Goal: Transaction & Acquisition: Purchase product/service

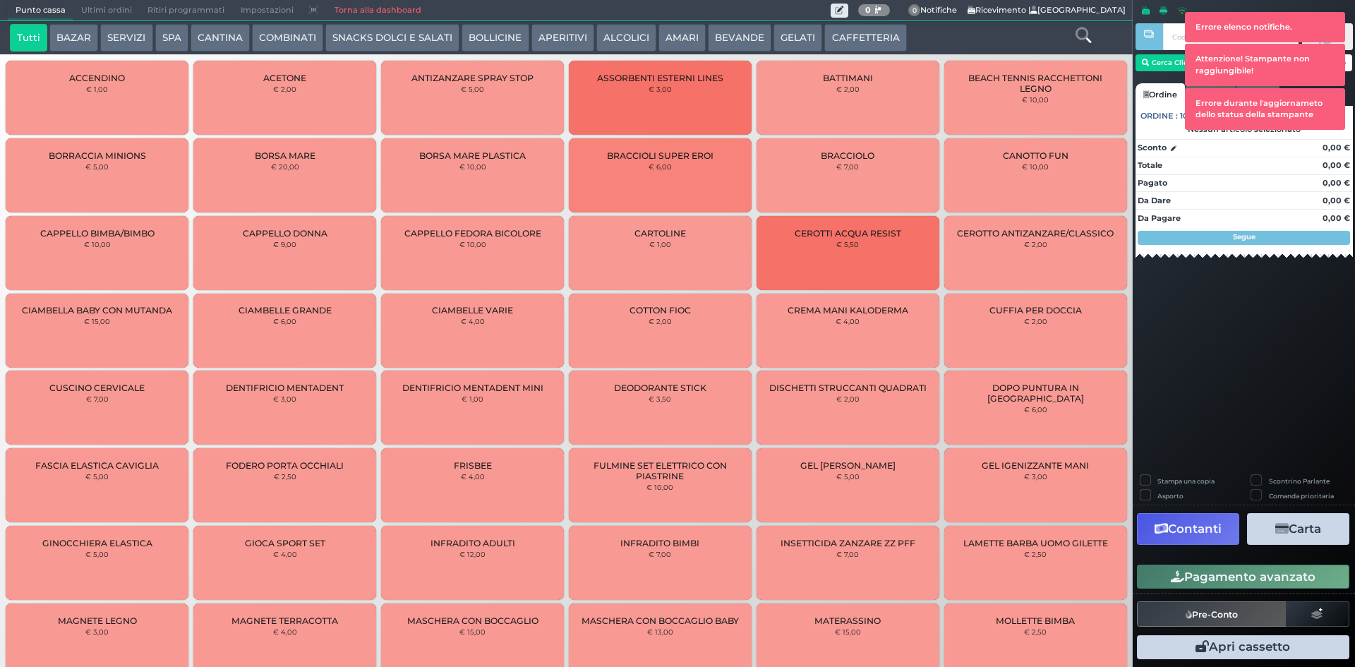
click at [611, 34] on button "ALCOLICI" at bounding box center [626, 38] width 60 height 28
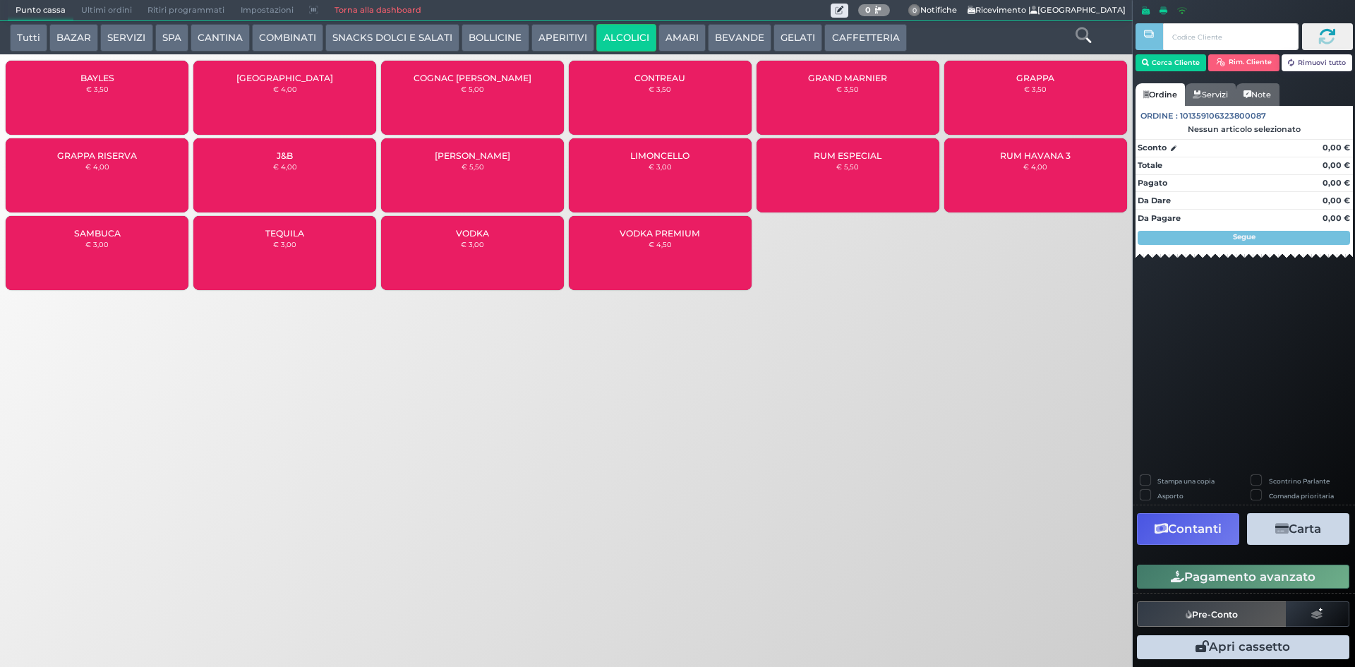
click at [1063, 93] on div "GRAPPA € 3,50" at bounding box center [1035, 98] width 183 height 74
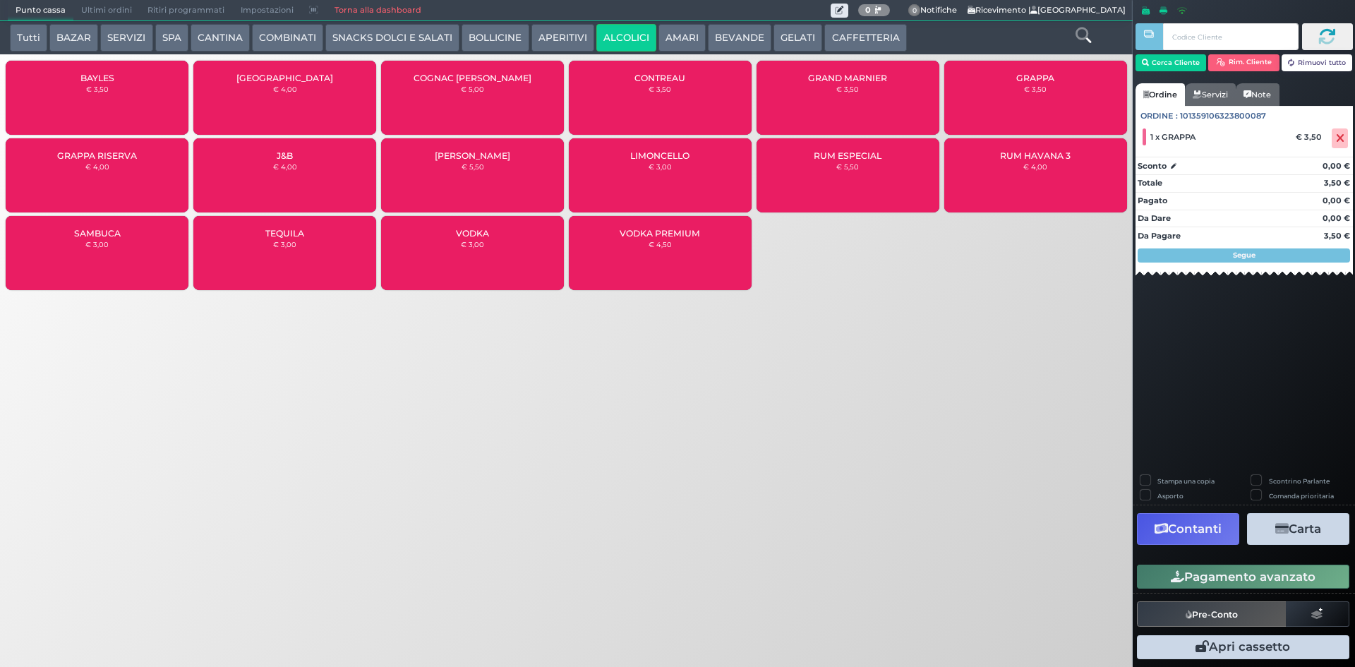
click at [1044, 94] on div "GRAPPA € 3,50" at bounding box center [1035, 98] width 183 height 74
click at [1289, 576] on button "Pagamento avanzato" at bounding box center [1243, 577] width 212 height 24
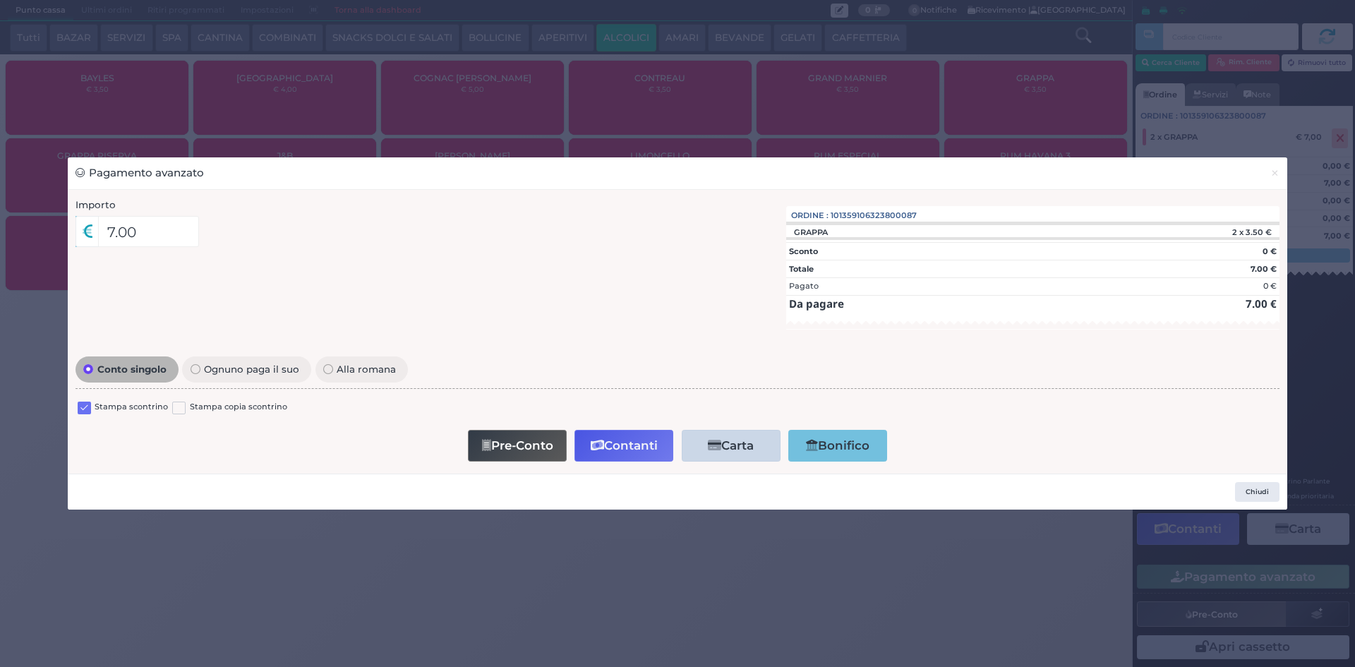
click at [88, 404] on label at bounding box center [84, 408] width 13 height 13
click at [0, 0] on input "checkbox" at bounding box center [0, 0] width 0 height 0
click at [622, 447] on button "Contanti" at bounding box center [624, 446] width 99 height 32
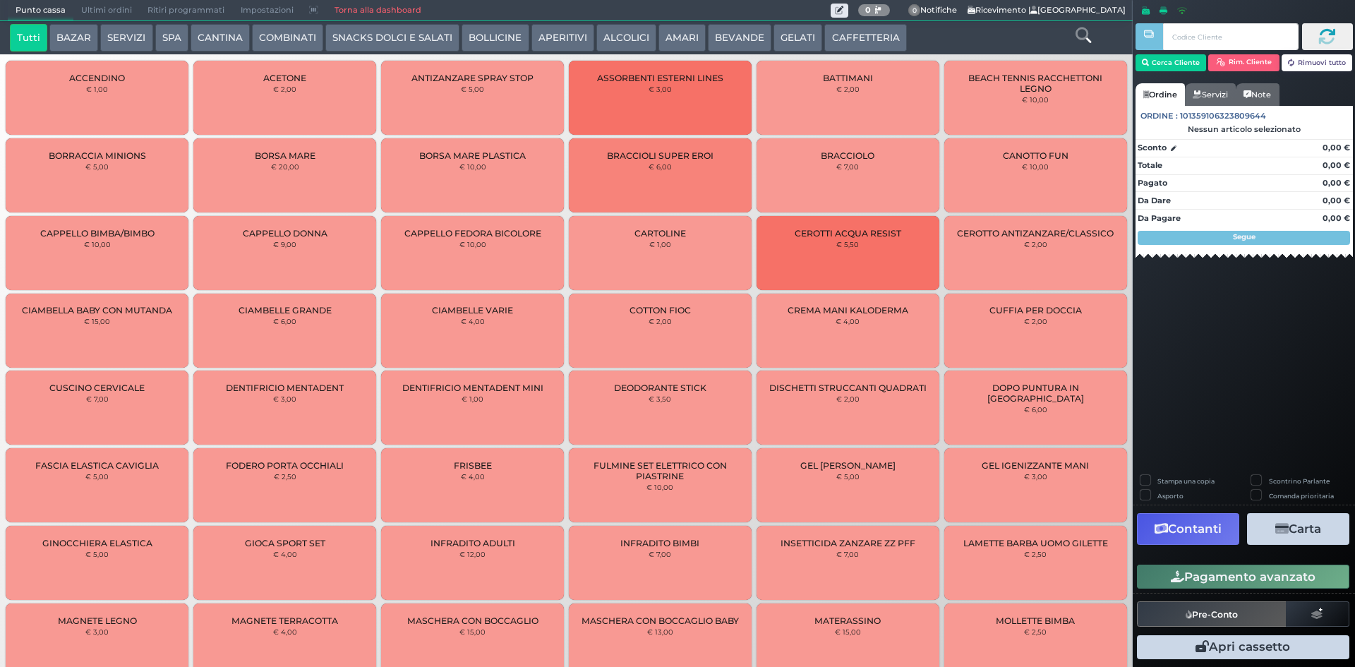
click at [110, 1] on span "Ultimi ordini" at bounding box center [106, 11] width 66 height 20
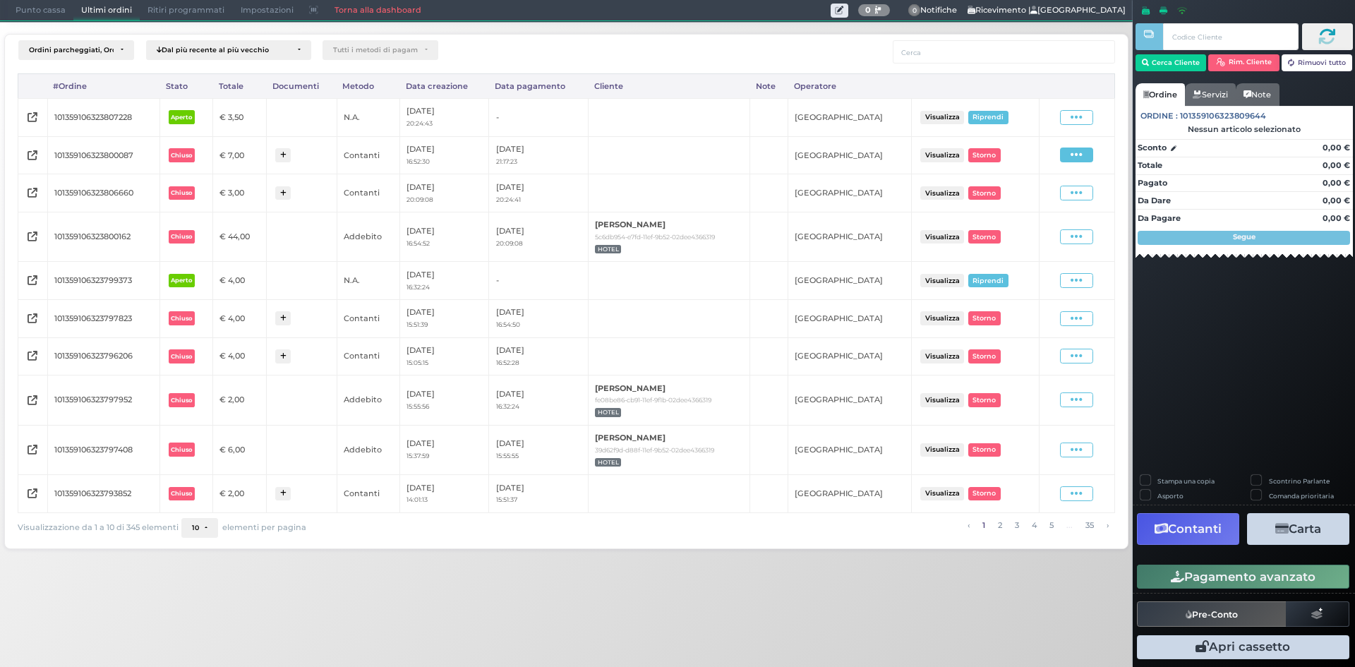
click at [1076, 153] on icon at bounding box center [1077, 154] width 12 height 13
click at [1028, 192] on span "Ristampa Pre-Conto" at bounding box center [1045, 196] width 58 height 24
click at [44, 12] on span "Punto cassa" at bounding box center [41, 11] width 66 height 20
